Goal: Task Accomplishment & Management: Manage account settings

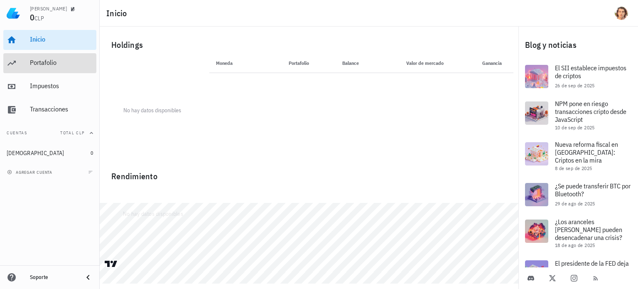
click at [50, 64] on div "Portafolio" at bounding box center [61, 63] width 63 height 8
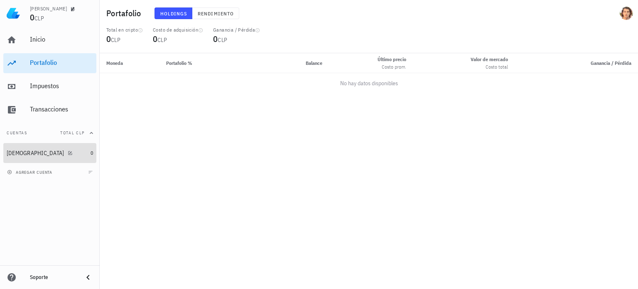
click at [42, 161] on div "[DEMOGRAPHIC_DATA]" at bounding box center [47, 153] width 81 height 18
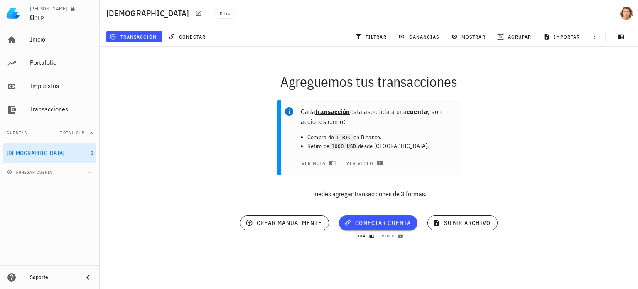
click at [373, 236] on icon "button" at bounding box center [372, 236] width 5 height 5
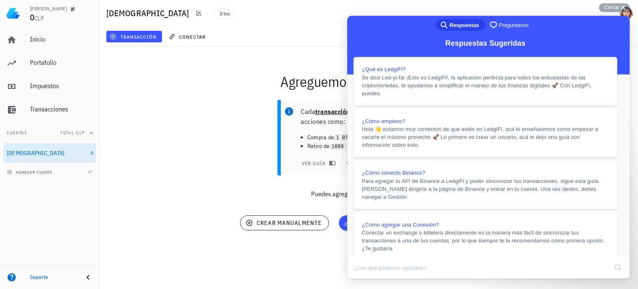
click at [363, 279] on button "Close" at bounding box center [355, 284] width 15 height 11
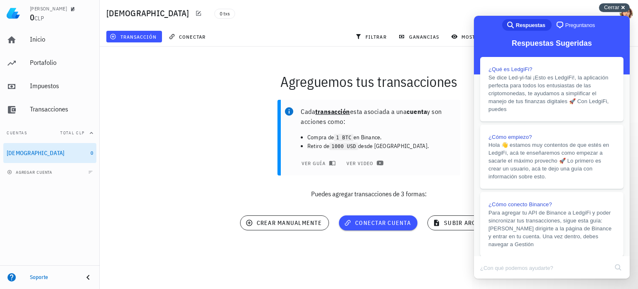
click at [619, 5] on span "Cerrar" at bounding box center [611, 7] width 15 height 6
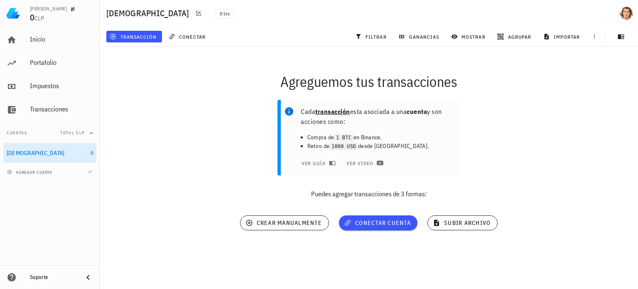
click at [392, 209] on div "Cada transacción esta asociada a una cuenta y son acciones como: Compra de 1 BT…" at bounding box center [369, 153] width 549 height 116
click at [375, 230] on button "conectar cuenta" at bounding box center [378, 222] width 79 height 15
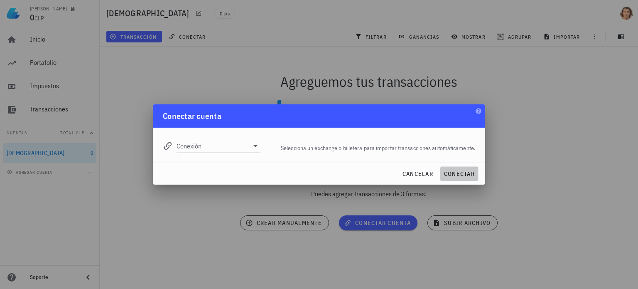
drag, startPoint x: 457, startPoint y: 173, endPoint x: 442, endPoint y: 176, distance: 14.9
click at [421, 177] on div "cancelar conectar" at bounding box center [319, 174] width 333 height 22
click at [445, 175] on span "conectar" at bounding box center [459, 173] width 31 height 7
click at [233, 150] on input "Conexión" at bounding box center [213, 145] width 72 height 13
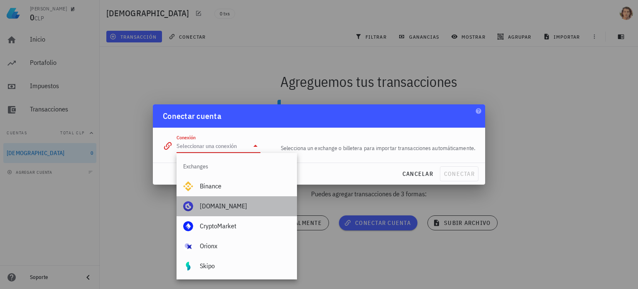
click at [239, 212] on div "[DOMAIN_NAME]" at bounding box center [245, 206] width 91 height 18
type input "[DOMAIN_NAME]"
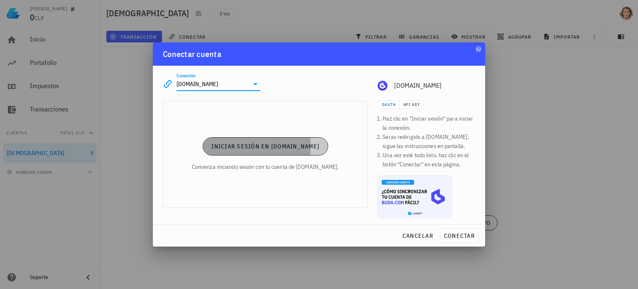
click at [273, 148] on span "Iniciar sesión en [DOMAIN_NAME]" at bounding box center [265, 146] width 108 height 7
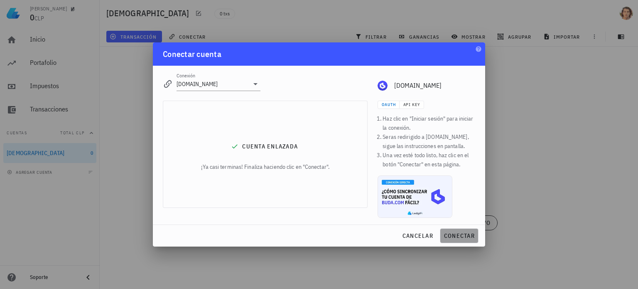
click at [460, 230] on button "conectar" at bounding box center [459, 235] width 39 height 15
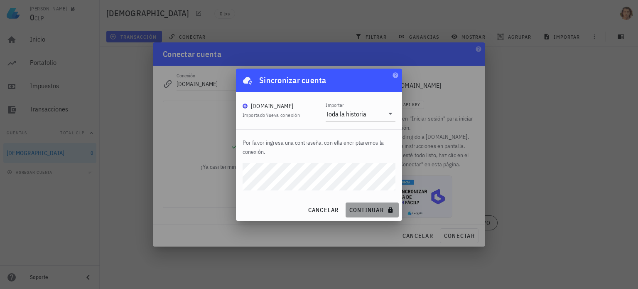
click at [364, 206] on span "continuar" at bounding box center [372, 209] width 47 height 7
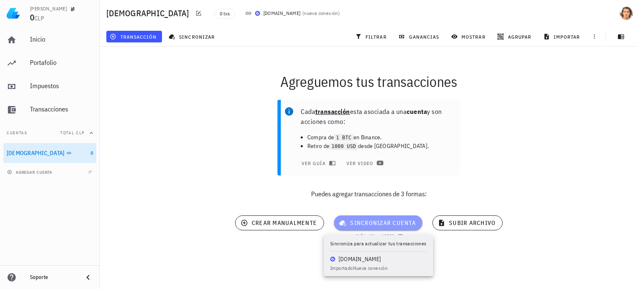
click at [396, 220] on span "sincronizar cuenta" at bounding box center [378, 222] width 75 height 7
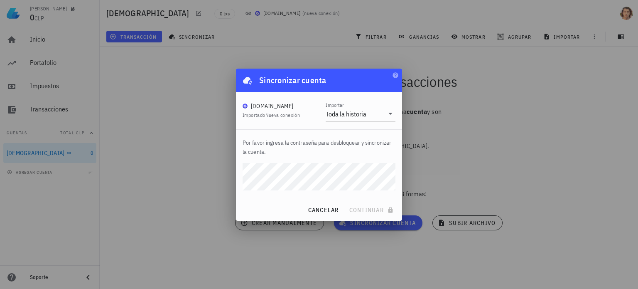
click at [91, 147] on div at bounding box center [319, 144] width 638 height 289
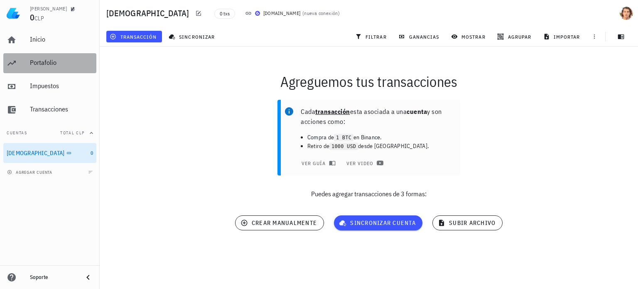
click at [52, 68] on div "Portafolio" at bounding box center [61, 63] width 63 height 19
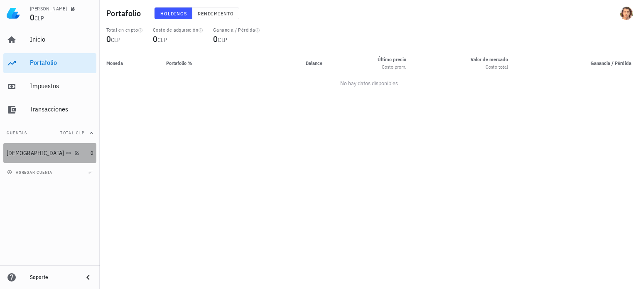
click at [52, 148] on div "[DEMOGRAPHIC_DATA]" at bounding box center [47, 153] width 81 height 18
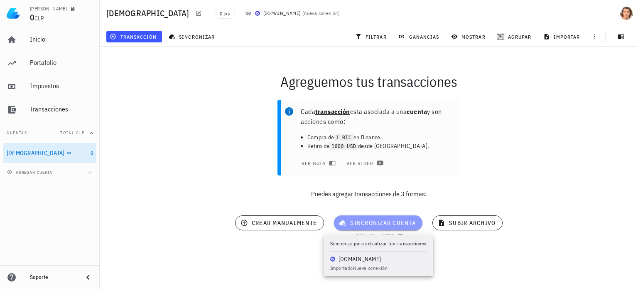
click at [356, 217] on button "sincronizar cuenta" at bounding box center [378, 222] width 89 height 15
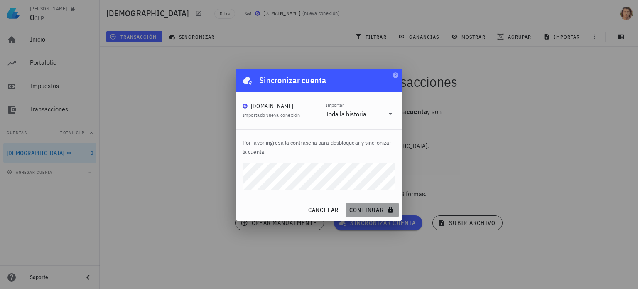
click at [365, 206] on span "continuar" at bounding box center [372, 209] width 47 height 7
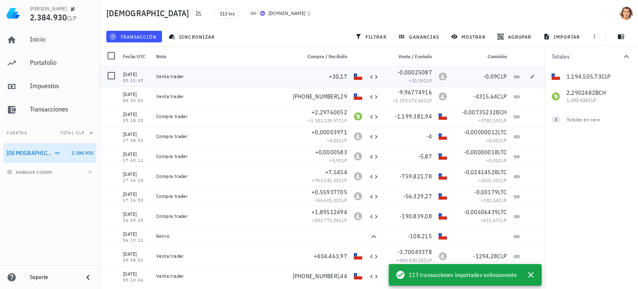
click at [540, 71] on div at bounding box center [535, 77] width 22 height 20
click at [416, 40] on button "ganancias" at bounding box center [419, 37] width 49 height 12
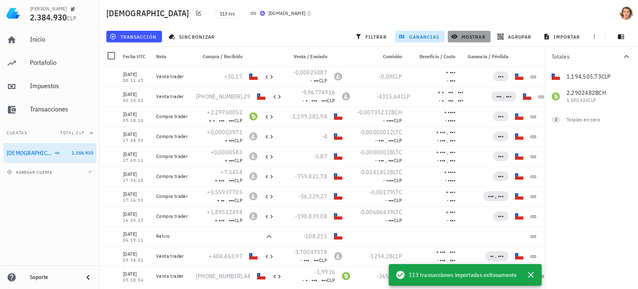
click at [475, 39] on span "mostrar" at bounding box center [469, 36] width 33 height 7
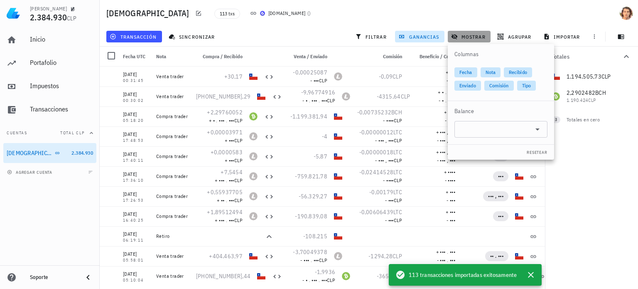
click at [475, 39] on span "mostrar" at bounding box center [469, 36] width 33 height 7
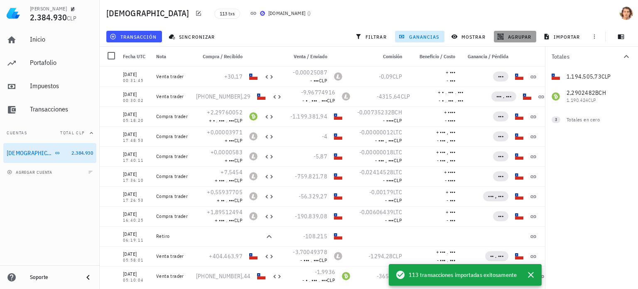
click at [518, 36] on span "agrupar" at bounding box center [515, 36] width 32 height 7
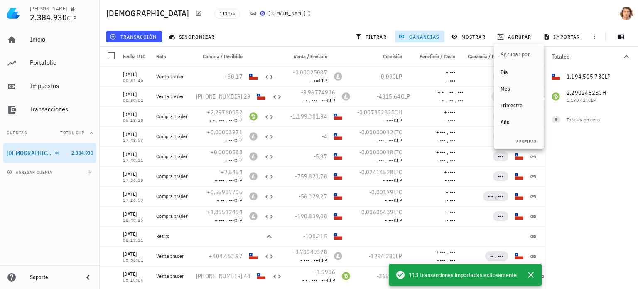
click at [582, 146] on div "Totales 1.194.505,73 CLP 2,2902482 BCH 1.190.424 CLP 0 BTC 0 CLP 0 ETH 0 CLP 0 …" at bounding box center [591, 168] width 93 height 242
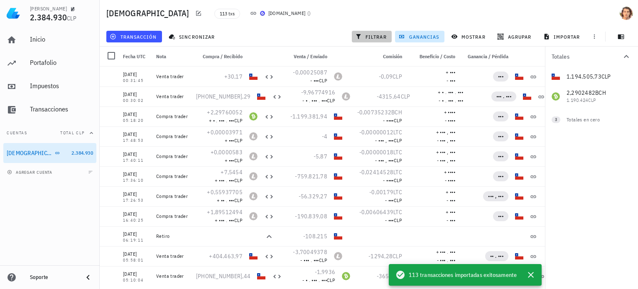
click at [384, 34] on span "filtrar" at bounding box center [372, 36] width 30 height 7
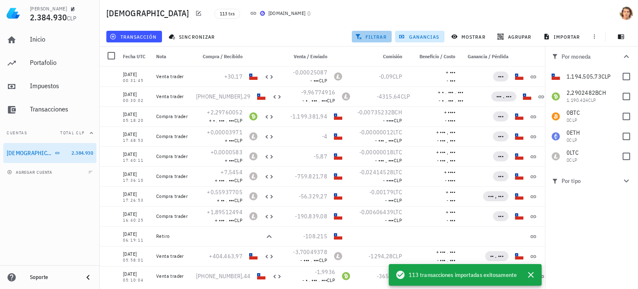
click at [384, 34] on span "filtrar" at bounding box center [372, 36] width 30 height 7
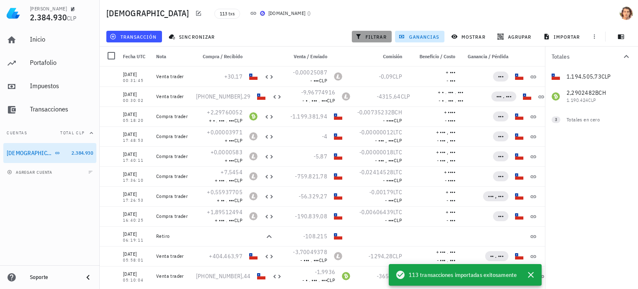
click at [384, 34] on span "filtrar" at bounding box center [372, 36] width 30 height 7
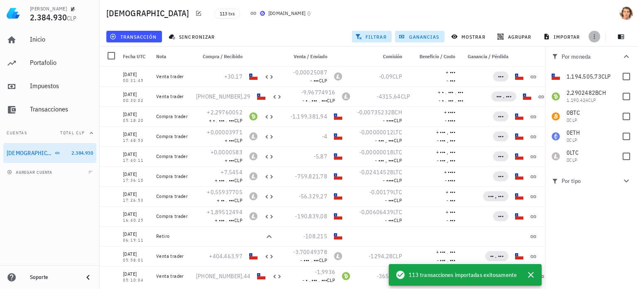
click at [597, 32] on button "button" at bounding box center [595, 37] width 12 height 12
click at [426, 37] on span "ganancias" at bounding box center [419, 36] width 39 height 7
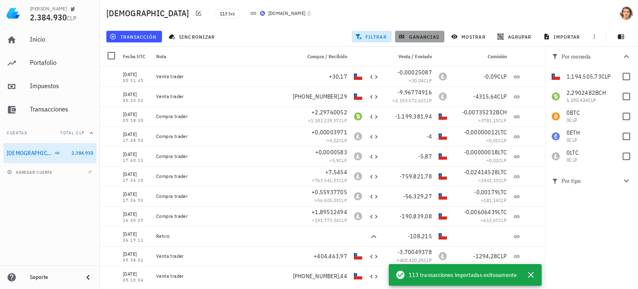
click at [426, 37] on span "ganancias" at bounding box center [419, 36] width 39 height 7
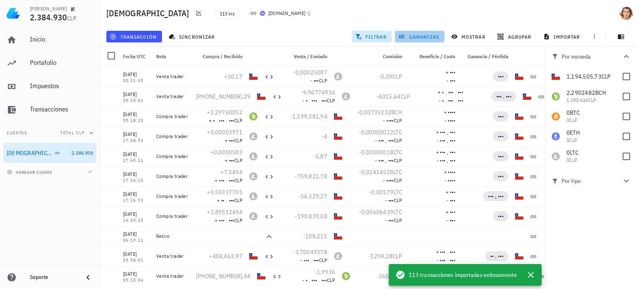
click at [426, 37] on span "ganancias" at bounding box center [419, 36] width 39 height 7
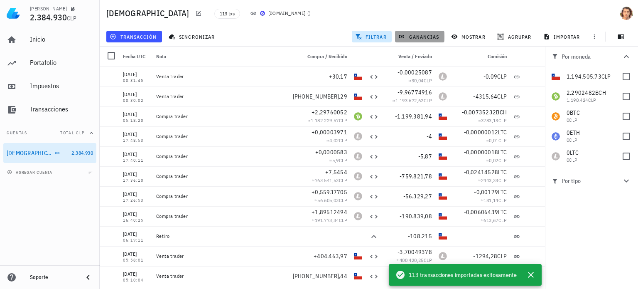
click at [426, 37] on span "ganancias" at bounding box center [419, 36] width 39 height 7
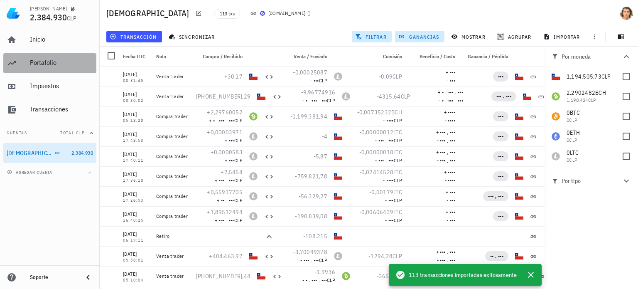
click at [49, 67] on div "Portafolio" at bounding box center [61, 63] width 63 height 19
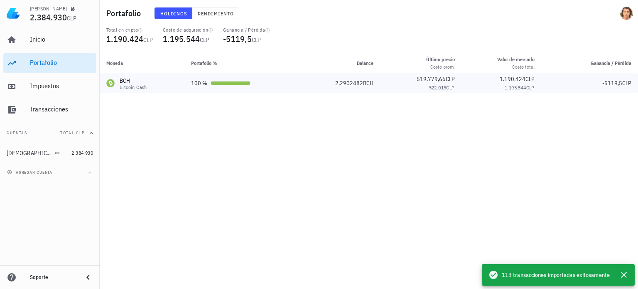
click at [131, 83] on div "BCH" at bounding box center [133, 80] width 27 height 8
click at [227, 76] on td "100 %" at bounding box center [242, 83] width 115 height 20
click at [215, 17] on button "Rendimiento" at bounding box center [215, 13] width 47 height 12
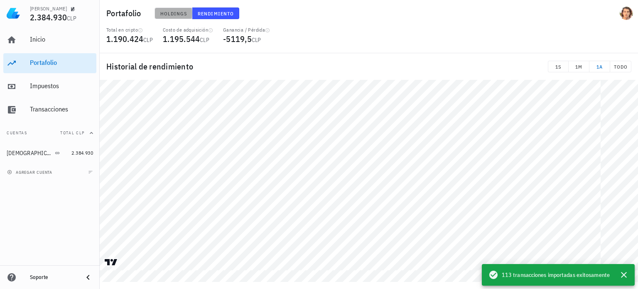
click at [172, 17] on button "Holdings" at bounding box center [174, 13] width 38 height 12
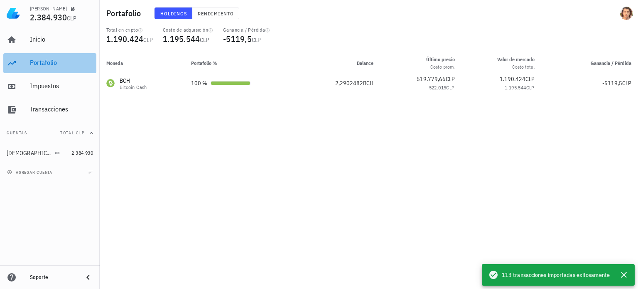
click at [47, 67] on div "Portafolio" at bounding box center [61, 63] width 63 height 19
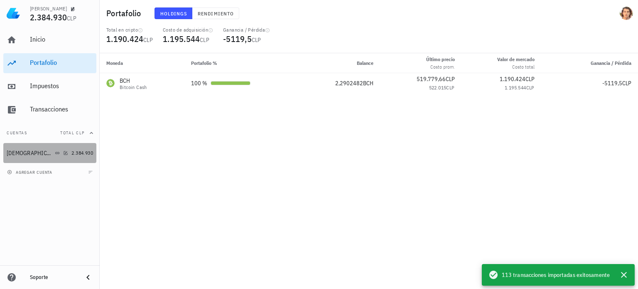
click at [51, 152] on div "[DEMOGRAPHIC_DATA]" at bounding box center [38, 153] width 62 height 8
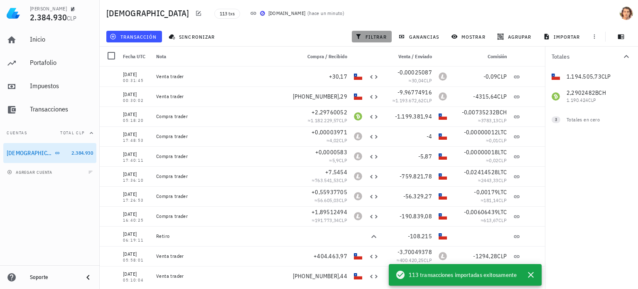
click at [385, 42] on button "filtrar" at bounding box center [372, 37] width 40 height 12
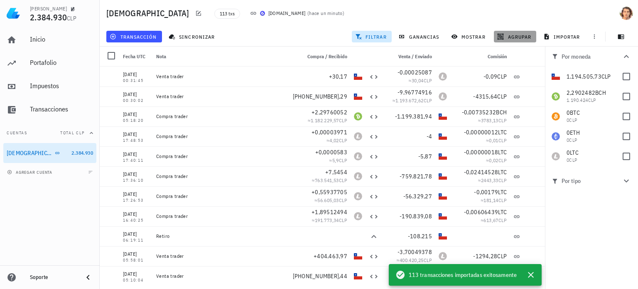
click at [510, 39] on span "agrupar" at bounding box center [515, 36] width 32 height 7
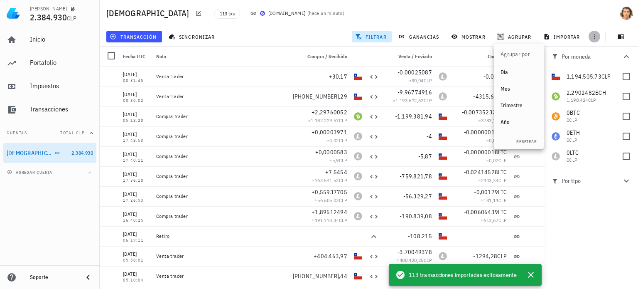
click at [599, 38] on span "button" at bounding box center [595, 36] width 12 height 7
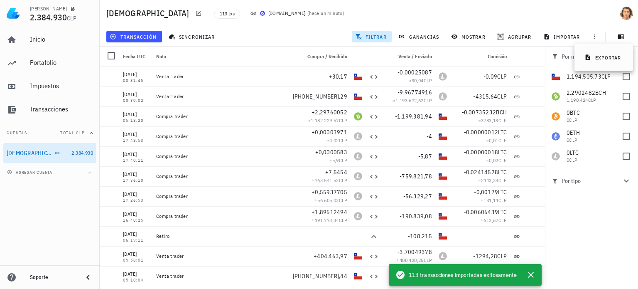
click at [533, 1] on div "Buda 113 txs [DOMAIN_NAME] ( hace un minuto )" at bounding box center [369, 13] width 539 height 27
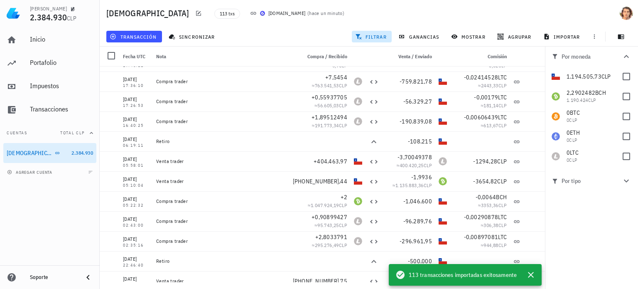
scroll to position [113, 0]
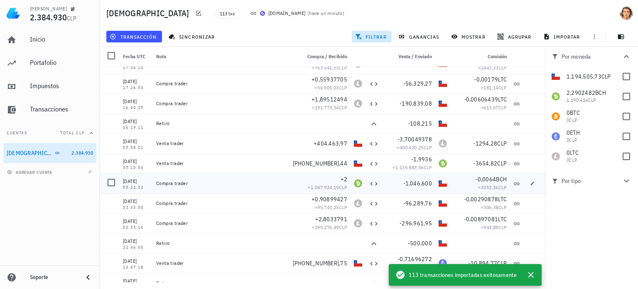
click at [354, 186] on div "BCH-icon" at bounding box center [358, 183] width 8 height 8
click at [166, 186] on div "Compra trader" at bounding box center [225, 183] width 138 height 7
click at [49, 176] on div "agregar cuenta" at bounding box center [50, 172] width 100 height 18
click at [37, 173] on span "agregar cuenta" at bounding box center [31, 172] width 44 height 5
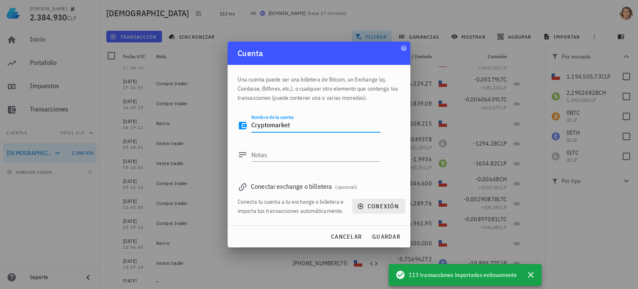
type textarea "Cryptomarket"
click at [367, 207] on span "conexión" at bounding box center [379, 205] width 40 height 7
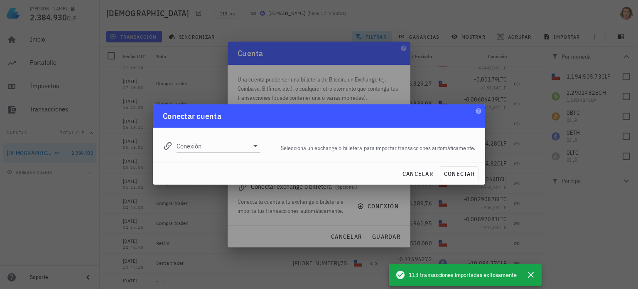
click at [234, 143] on input "Conexión" at bounding box center [213, 145] width 72 height 13
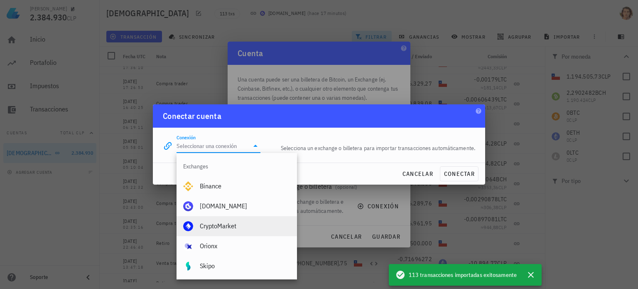
click at [256, 219] on div "CryptoMarket" at bounding box center [245, 226] width 91 height 18
type input "CryptoMarket"
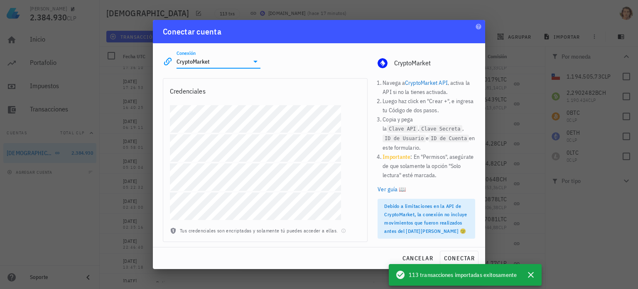
click at [377, 157] on div "Navega a CryptoMarket API , activa la API si no la tienes activada. Luego haz c…" at bounding box center [427, 160] width 108 height 174
click at [425, 259] on span "cancelar" at bounding box center [417, 257] width 31 height 7
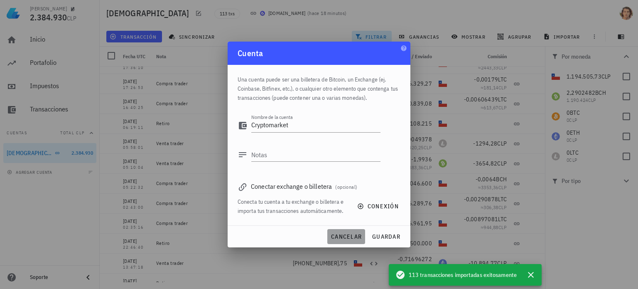
click at [363, 241] on button "cancelar" at bounding box center [347, 236] width 38 height 15
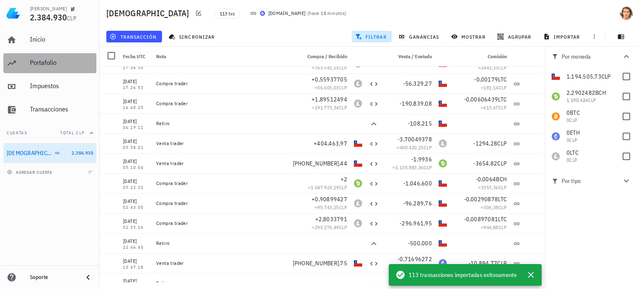
click at [76, 60] on div "Portafolio" at bounding box center [61, 63] width 63 height 8
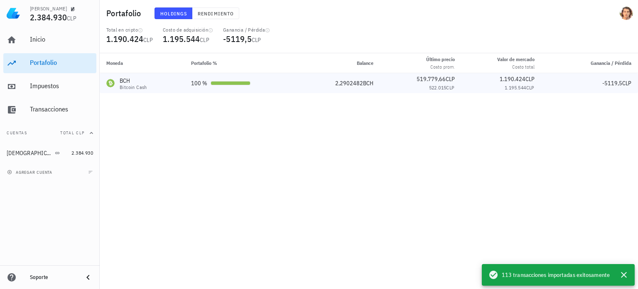
click at [271, 88] on td "100 %" at bounding box center [242, 83] width 115 height 20
click at [224, 18] on button "Rendimiento" at bounding box center [215, 13] width 47 height 12
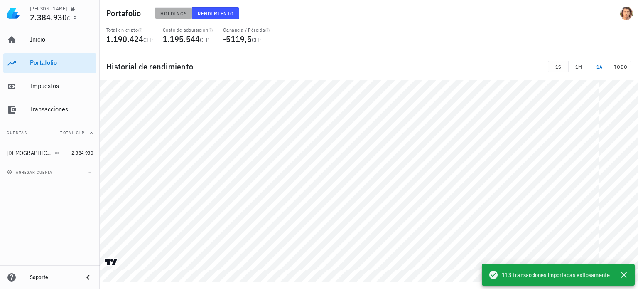
click at [179, 14] on span "Holdings" at bounding box center [173, 13] width 27 height 6
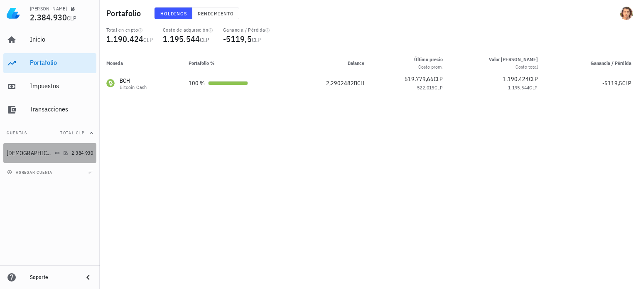
click at [57, 147] on div "[DEMOGRAPHIC_DATA]" at bounding box center [38, 153] width 62 height 18
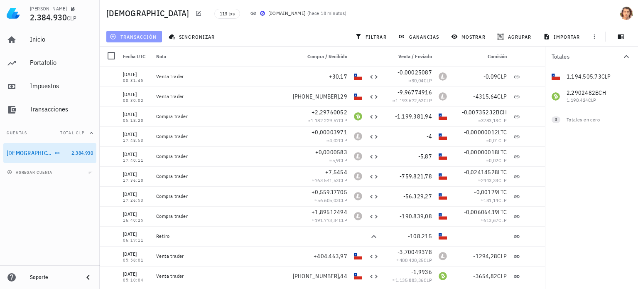
click at [156, 35] on span "transacción" at bounding box center [133, 36] width 45 height 7
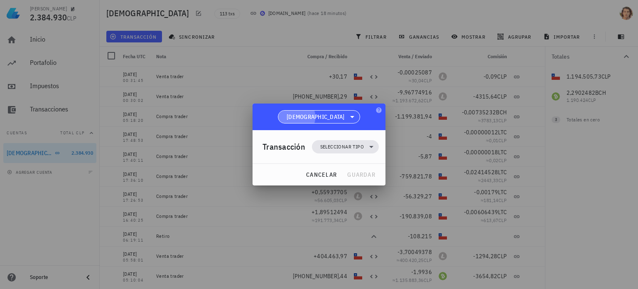
click at [323, 116] on span "[DEMOGRAPHIC_DATA]" at bounding box center [318, 117] width 71 height 12
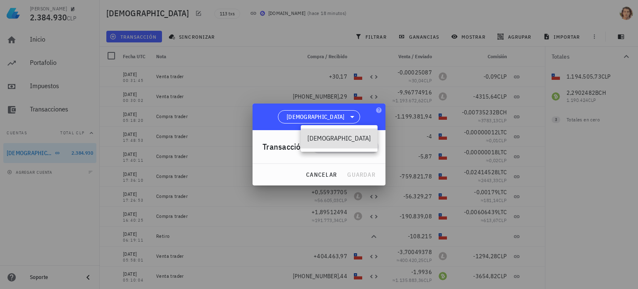
click at [424, 160] on div at bounding box center [319, 144] width 638 height 289
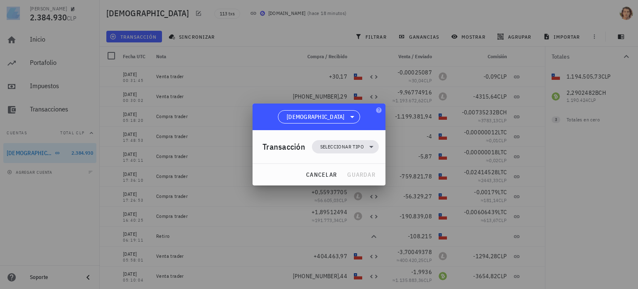
click at [424, 160] on div at bounding box center [319, 144] width 638 height 289
click at [337, 177] on span "cancelar" at bounding box center [321, 174] width 31 height 7
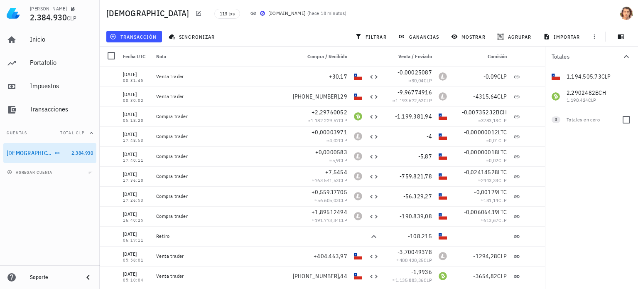
click at [570, 118] on div "Totales en cero" at bounding box center [591, 119] width 48 height 7
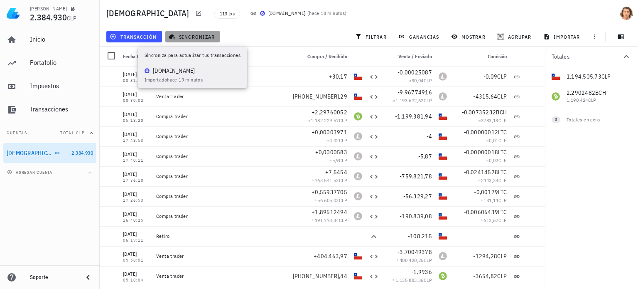
click at [199, 35] on span "sincronizar" at bounding box center [192, 36] width 44 height 7
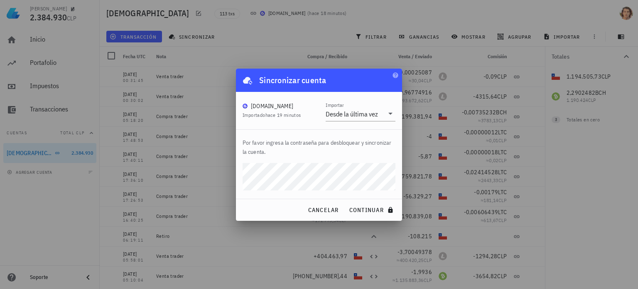
click at [346, 202] on button "continuar" at bounding box center [372, 209] width 53 height 15
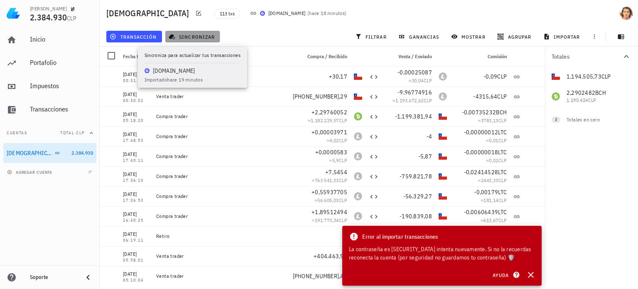
click at [193, 37] on span "sincronizar" at bounding box center [192, 36] width 44 height 7
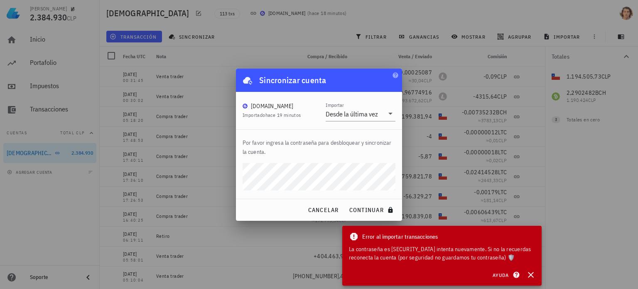
click at [346, 202] on button "continuar" at bounding box center [372, 209] width 53 height 15
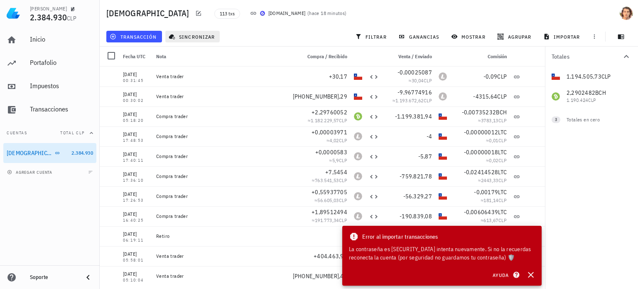
drag, startPoint x: 201, startPoint y: 44, endPoint x: 200, endPoint y: 38, distance: 6.4
click at [200, 38] on div "transacción sincronizar filtrar ganancias mostrar agrupar importar" at bounding box center [369, 37] width 529 height 20
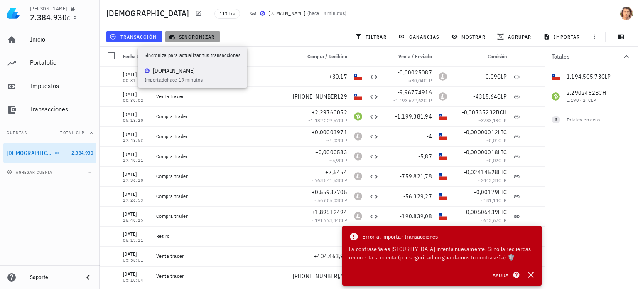
click at [200, 38] on span "sincronizar" at bounding box center [192, 36] width 44 height 7
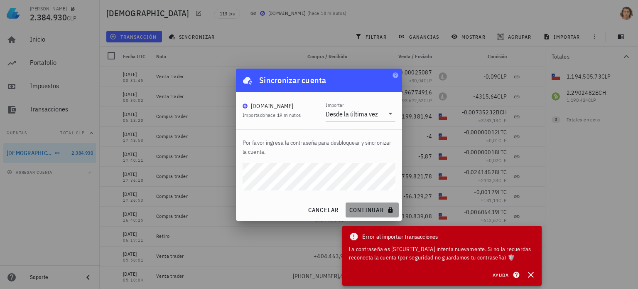
click at [354, 208] on span "continuar" at bounding box center [372, 209] width 47 height 7
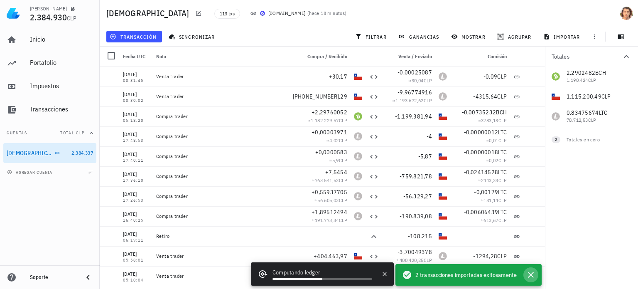
click at [532, 277] on icon "button" at bounding box center [531, 275] width 10 height 10
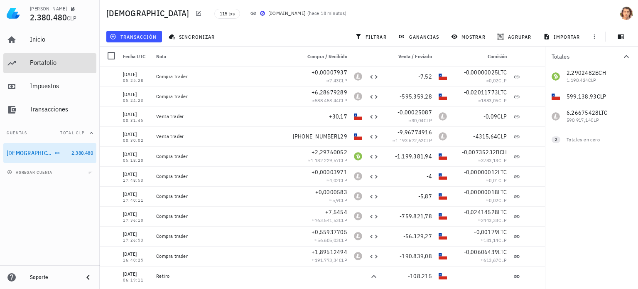
click at [51, 62] on div "Portafolio" at bounding box center [61, 63] width 63 height 8
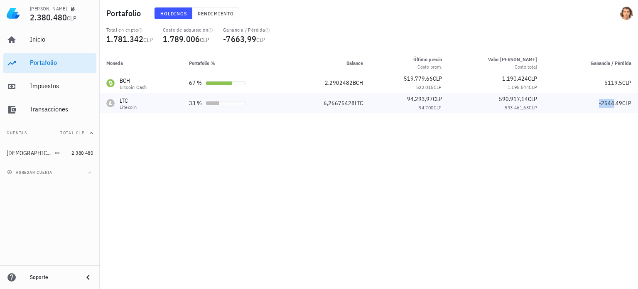
drag, startPoint x: 596, startPoint y: 103, endPoint x: 613, endPoint y: 108, distance: 18.4
click at [613, 108] on td "-2544,49 CLP" at bounding box center [591, 103] width 94 height 20
click at [480, 123] on div "Moneda Portafolio % Balance Último precio Costo prom. Valor de mercado Costo to…" at bounding box center [369, 171] width 539 height 236
